Goal: Task Accomplishment & Management: Manage account settings

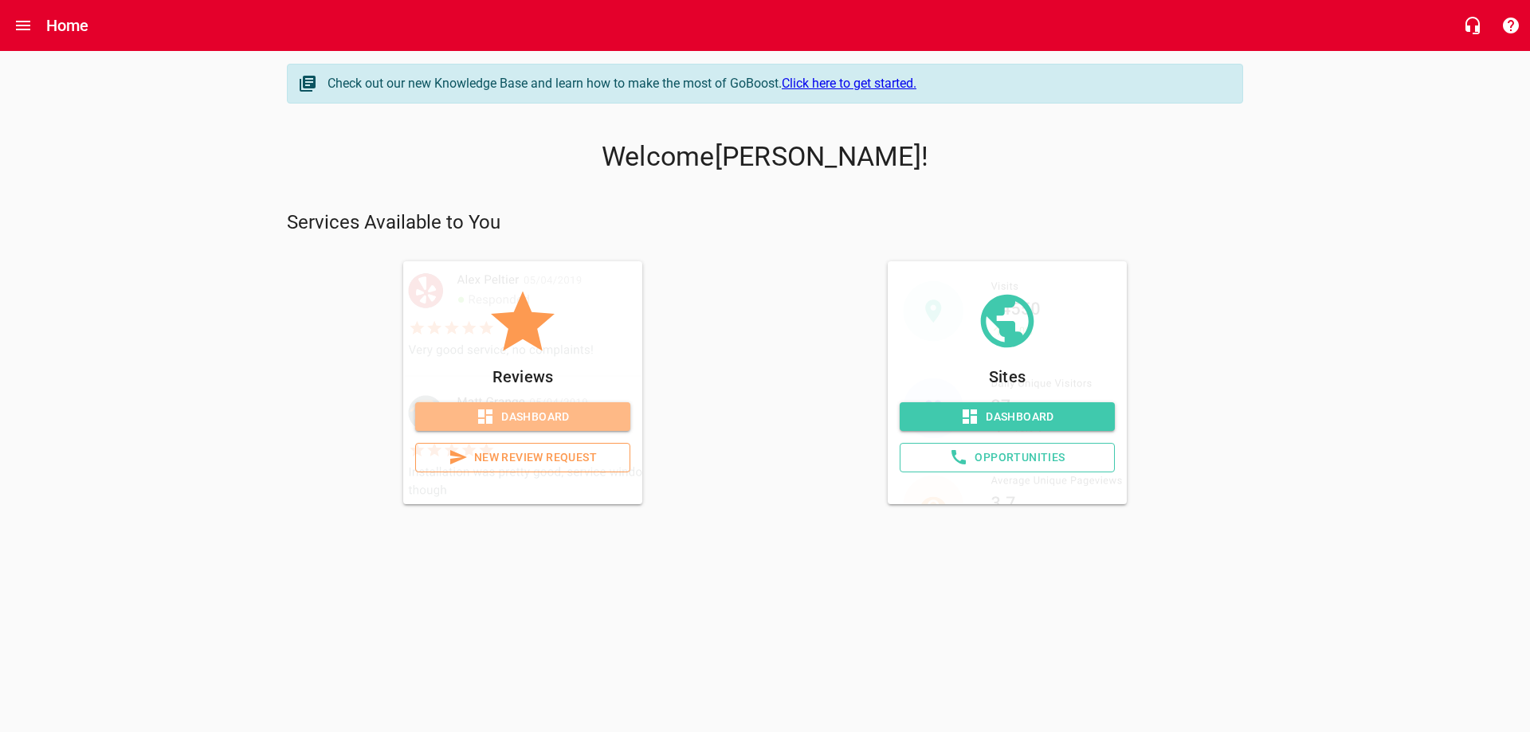
click at [525, 419] on span "Dashboard" at bounding box center [523, 417] width 190 height 20
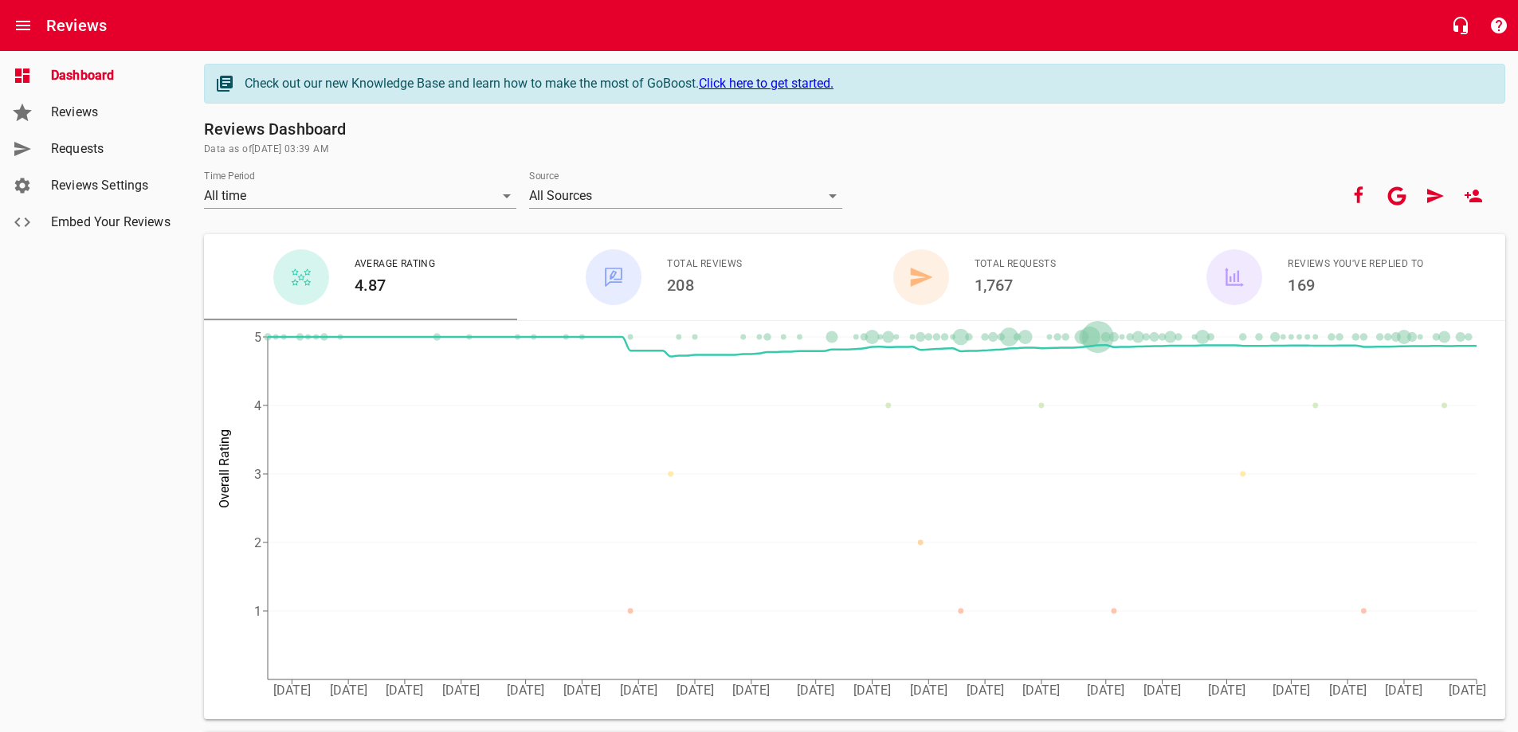
click at [93, 144] on span "Requests" at bounding box center [111, 148] width 121 height 19
